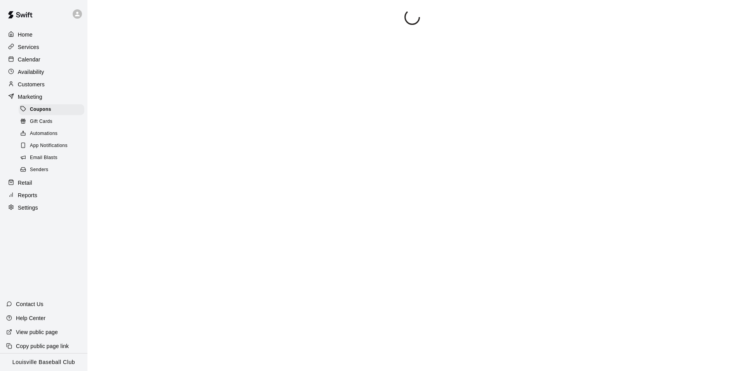
click at [63, 88] on div "Customers" at bounding box center [43, 85] width 75 height 12
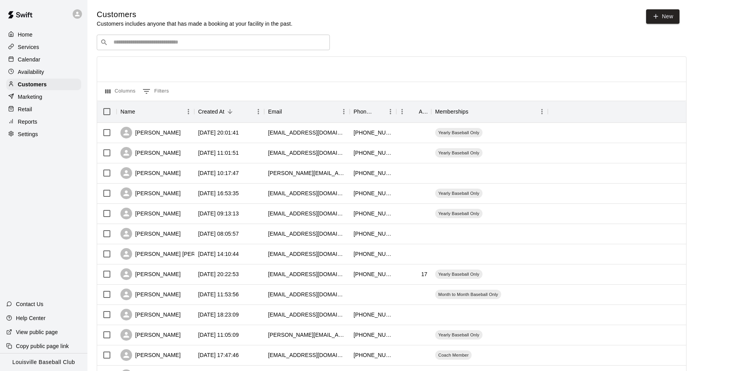
click at [290, 46] on input "Search customers by name or email" at bounding box center [218, 42] width 215 height 8
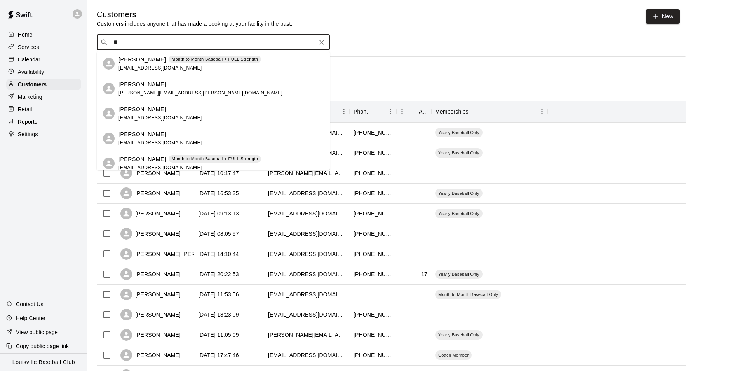
type input "*"
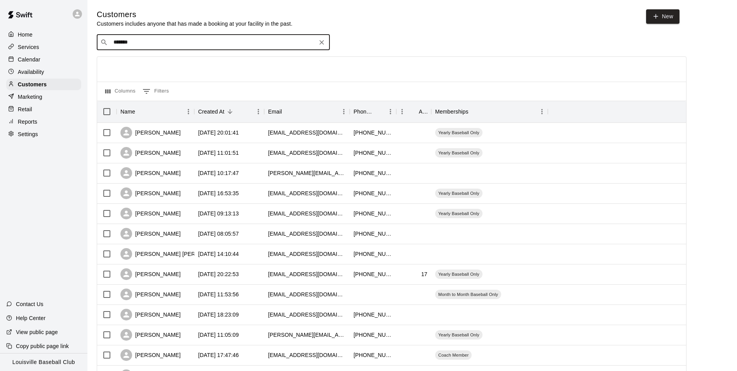
type input "********"
click at [325, 39] on button "Clear" at bounding box center [321, 42] width 11 height 11
click at [54, 64] on div "Calendar" at bounding box center [43, 60] width 75 height 12
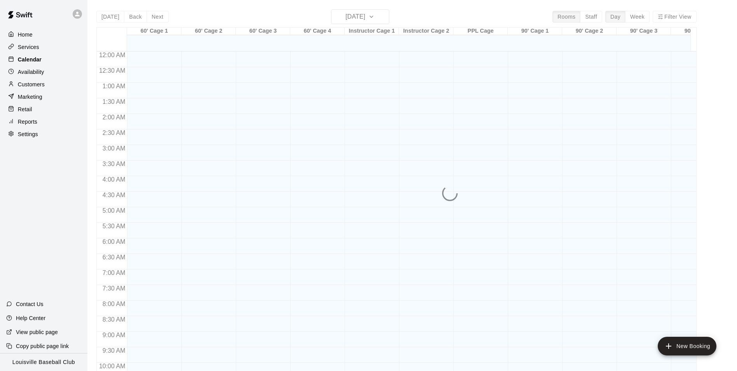
scroll to position [395, 0]
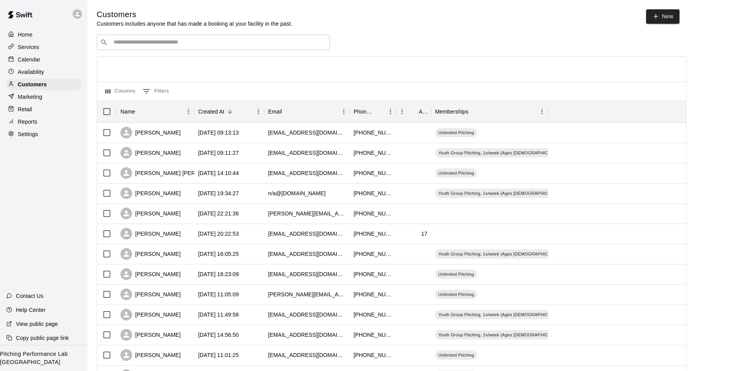
click at [57, 62] on div "Calendar" at bounding box center [43, 60] width 75 height 12
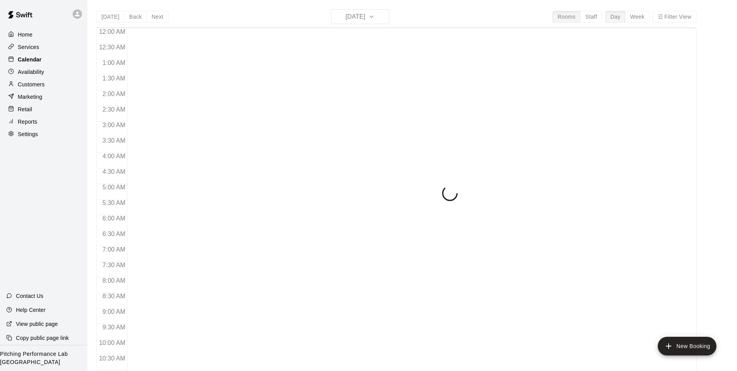
scroll to position [395, 0]
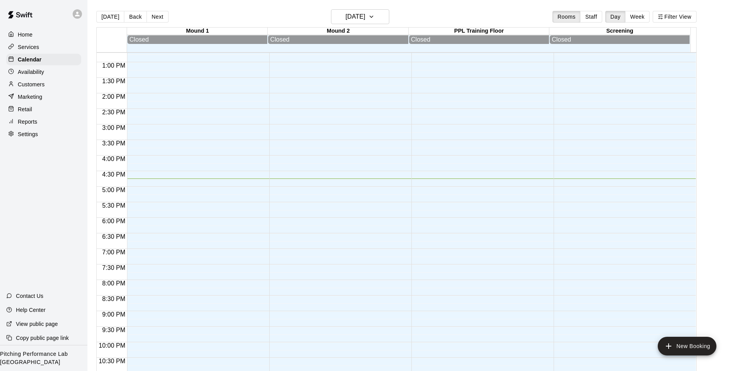
click at [59, 78] on div "Availability" at bounding box center [43, 72] width 75 height 12
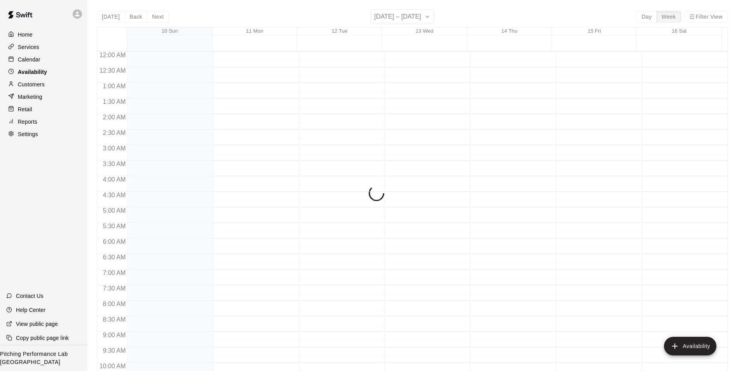
scroll to position [419, 0]
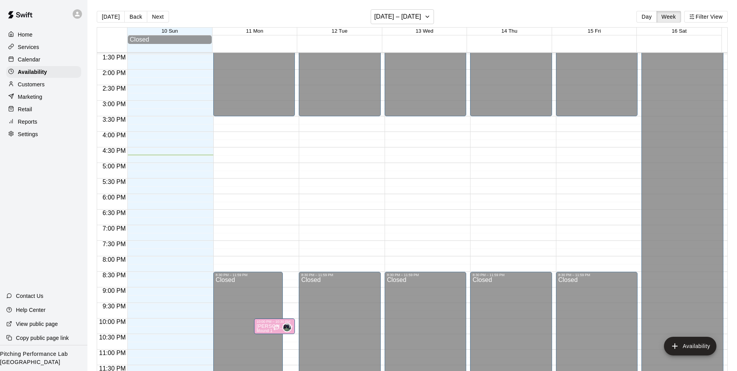
click at [65, 49] on div "Services" at bounding box center [43, 47] width 75 height 12
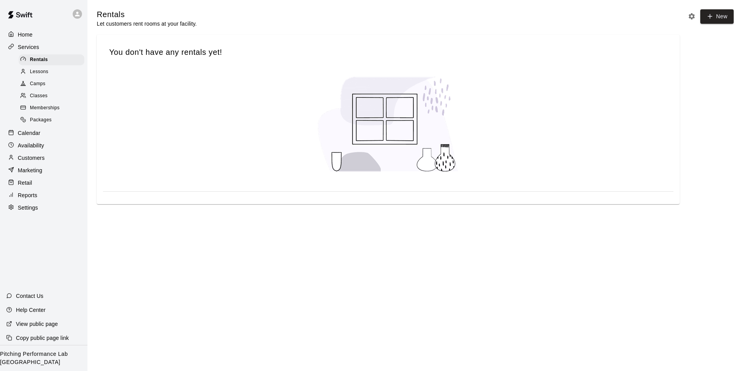
click at [47, 139] on div "Calendar" at bounding box center [43, 133] width 75 height 12
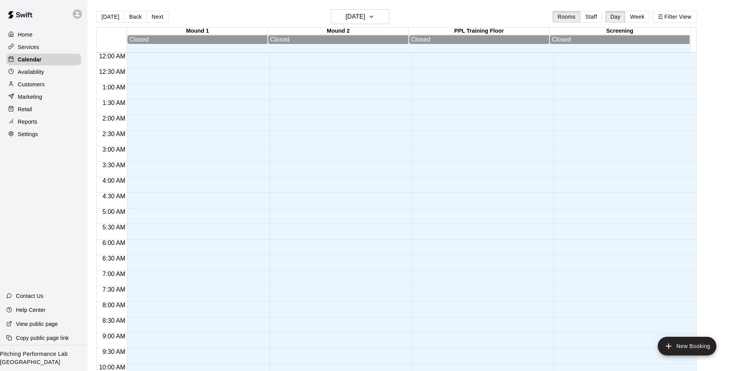
click at [65, 74] on div "Availability" at bounding box center [43, 72] width 75 height 12
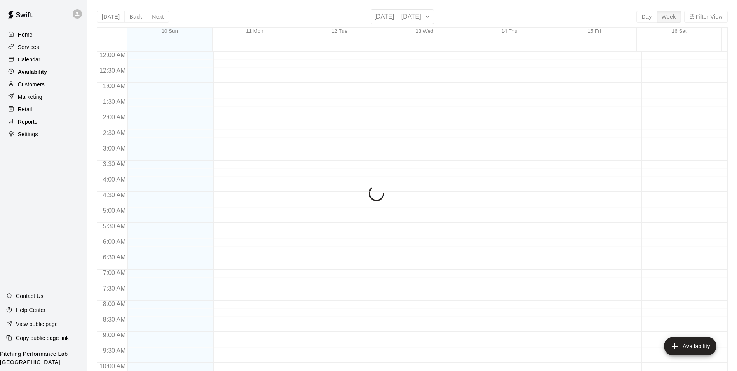
scroll to position [419, 0]
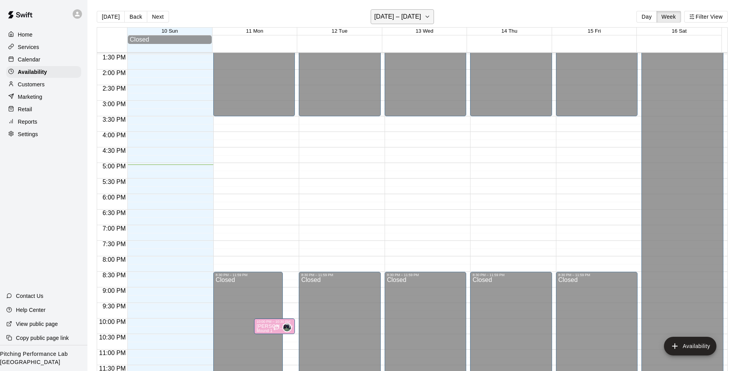
click at [412, 17] on h6 "August 10 – 16" at bounding box center [397, 16] width 47 height 11
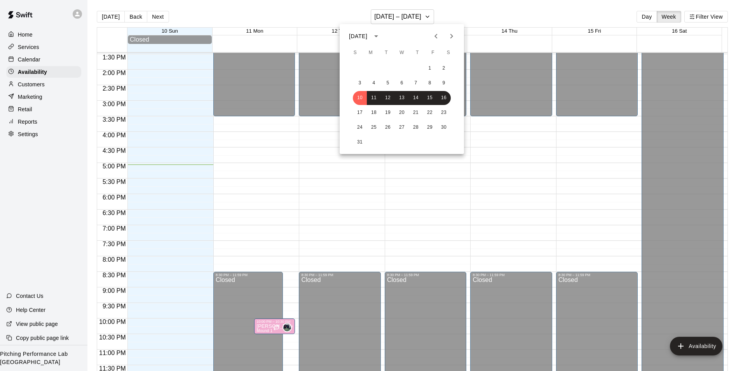
click at [425, 196] on div at bounding box center [371, 185] width 743 height 371
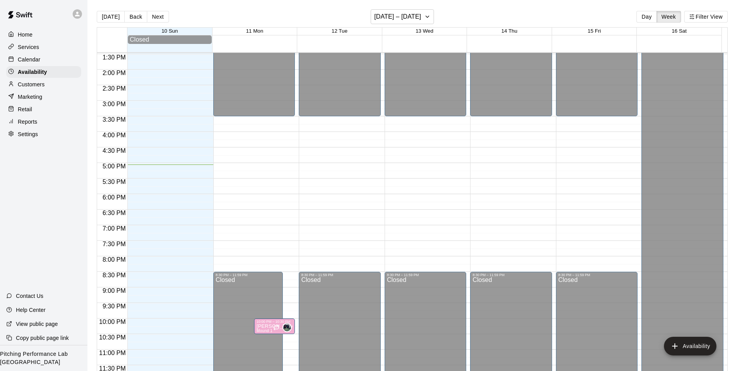
click at [51, 52] on div "Services" at bounding box center [43, 47] width 75 height 12
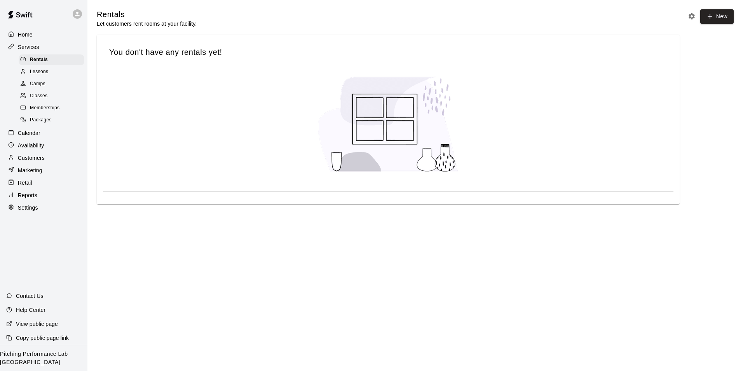
click at [53, 147] on div "Availability" at bounding box center [43, 146] width 75 height 12
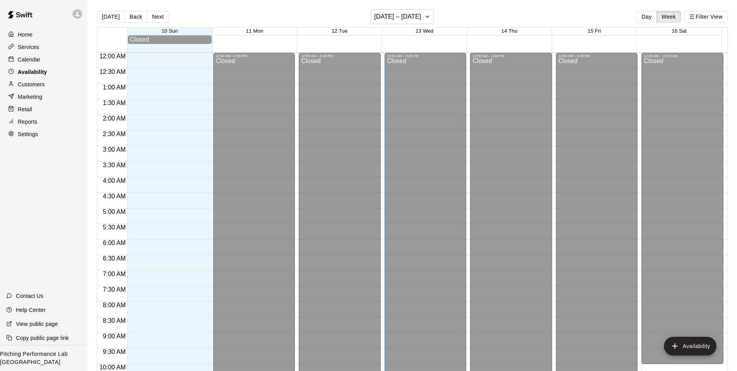
scroll to position [419, 0]
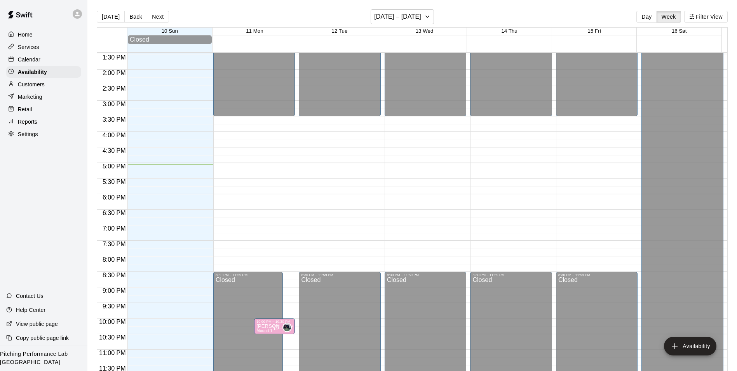
click at [66, 65] on div "Calendar" at bounding box center [43, 60] width 75 height 12
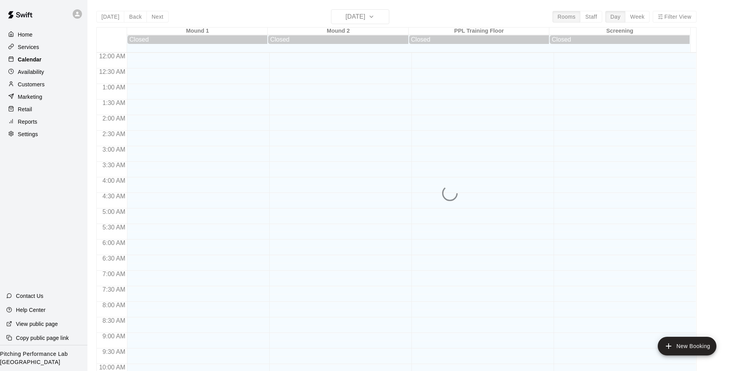
scroll to position [395, 0]
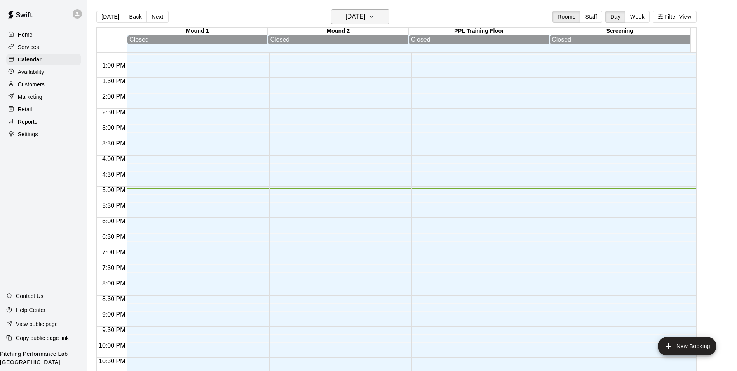
click at [384, 23] on button "[DATE]" at bounding box center [360, 16] width 58 height 15
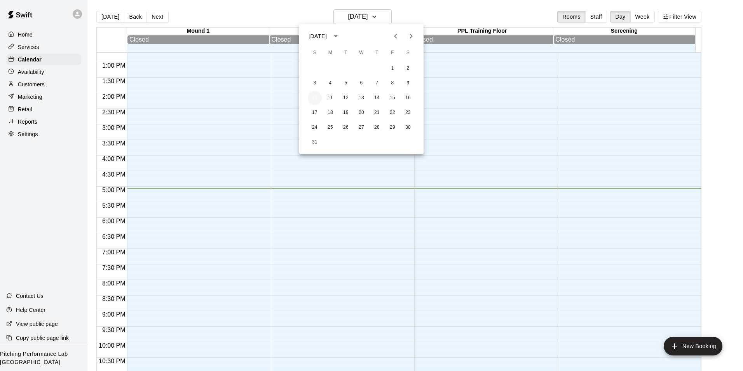
click at [316, 98] on button "10" at bounding box center [315, 98] width 14 height 14
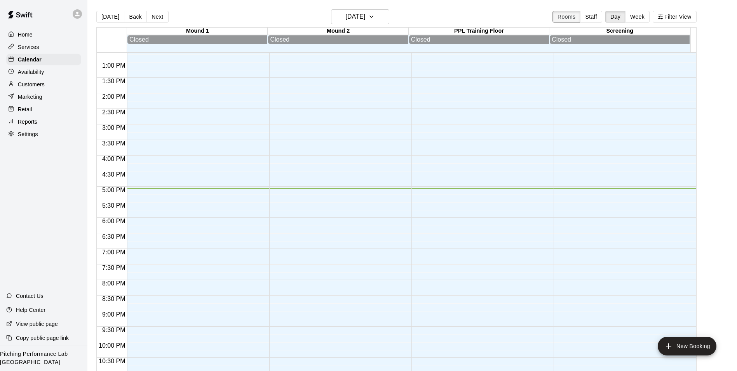
click at [579, 20] on button "Rooms" at bounding box center [567, 17] width 28 height 12
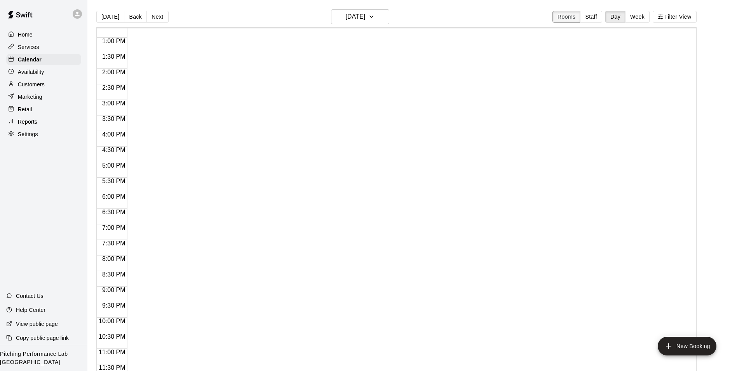
click at [578, 23] on button "Rooms" at bounding box center [567, 17] width 28 height 12
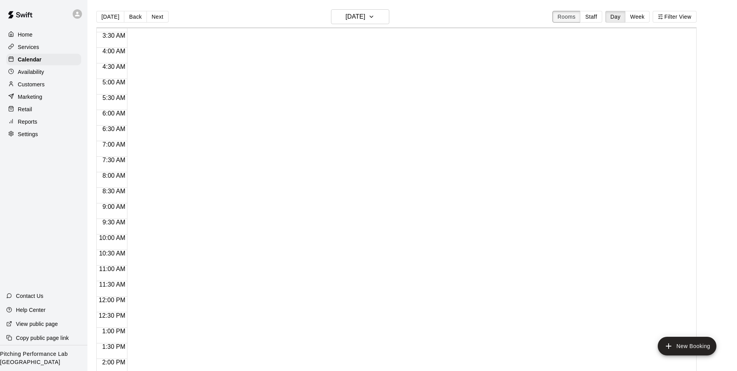
scroll to position [102, 0]
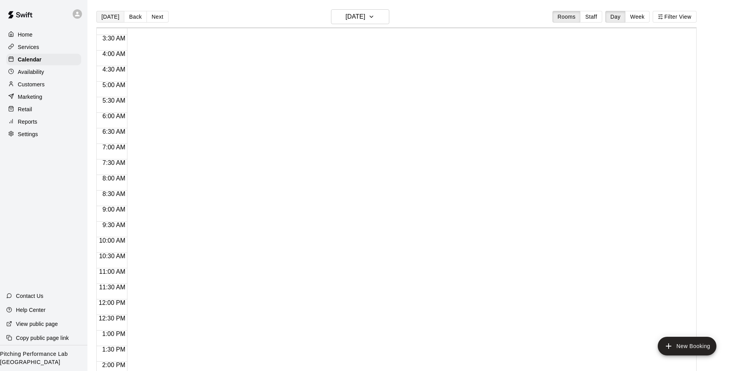
click at [111, 17] on button "[DATE]" at bounding box center [110, 17] width 28 height 12
click at [136, 20] on button "Back" at bounding box center [135, 17] width 23 height 12
click at [162, 11] on button "Next" at bounding box center [158, 17] width 22 height 12
click at [140, 21] on button "Back" at bounding box center [135, 17] width 23 height 12
click at [164, 17] on button "Next" at bounding box center [158, 17] width 22 height 12
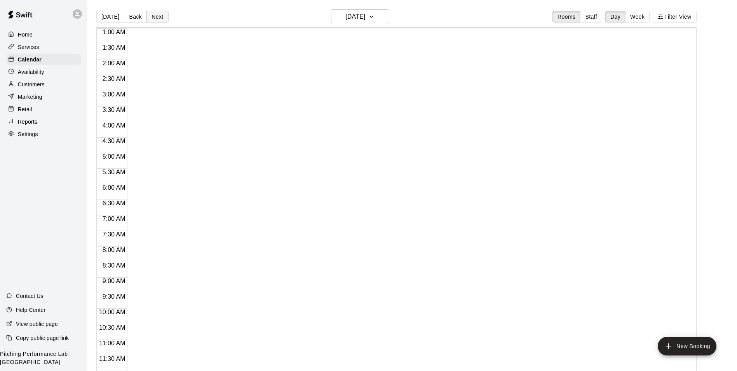
scroll to position [0, 0]
click at [50, 76] on div "Availability" at bounding box center [43, 72] width 75 height 12
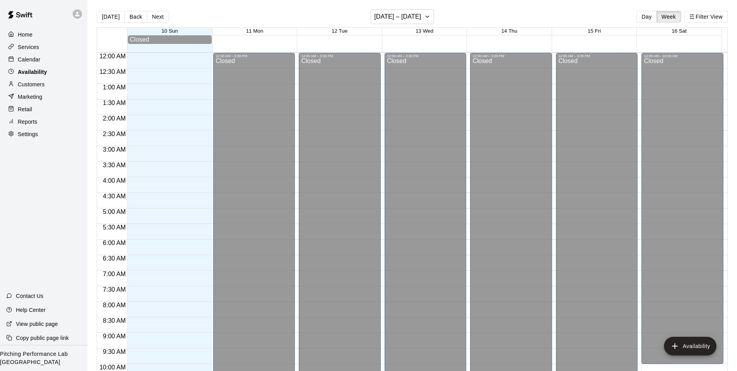
scroll to position [419, 0]
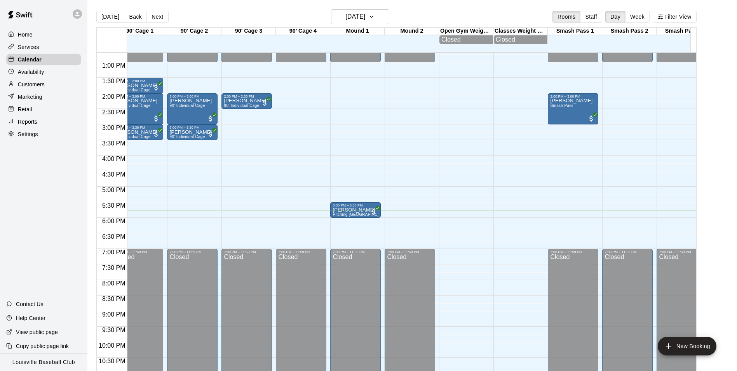
scroll to position [0, 492]
